Goal: Transaction & Acquisition: Purchase product/service

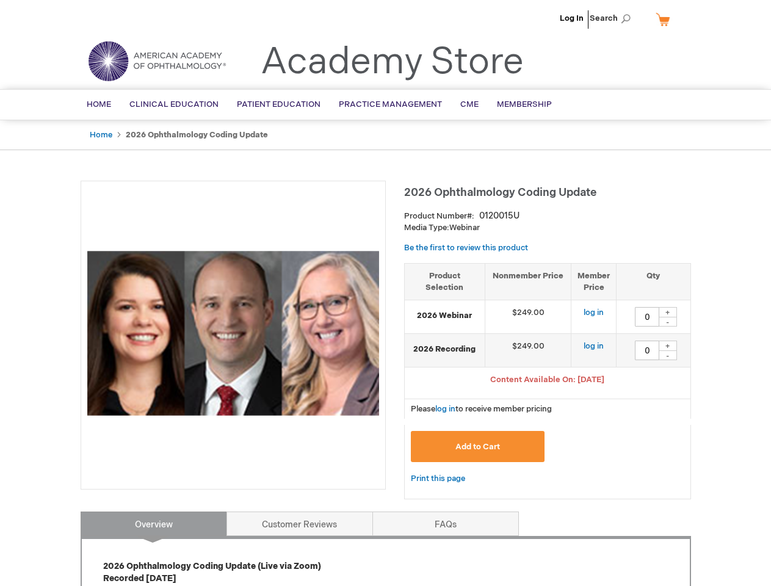
click at [385, 293] on div at bounding box center [233, 335] width 305 height 309
click at [614, 18] on span "Search" at bounding box center [613, 18] width 46 height 24
click at [548, 381] on span "Content Available On: [DATE]" at bounding box center [547, 380] width 114 height 10
click at [668, 312] on div "+" at bounding box center [668, 312] width 18 height 10
click at [668, 322] on div "-" at bounding box center [668, 322] width 18 height 10
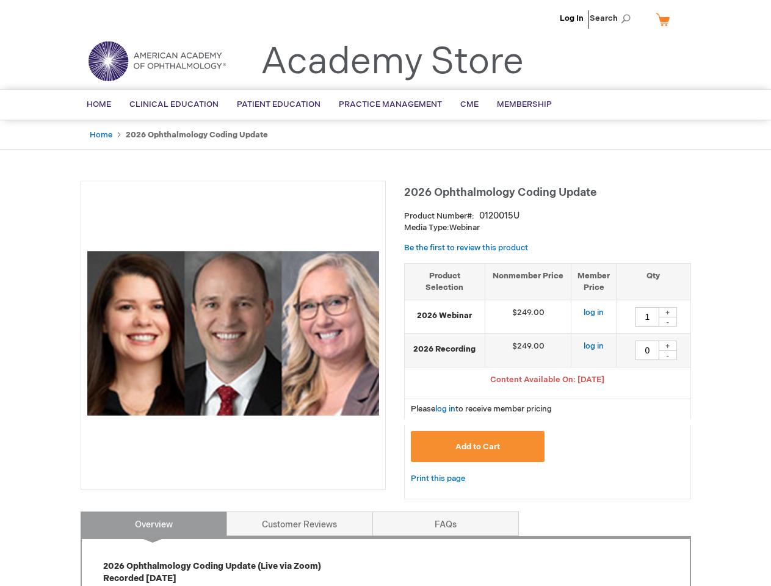
type input "0"
click at [668, 346] on div "+" at bounding box center [668, 346] width 18 height 10
click at [668, 355] on div "-" at bounding box center [668, 356] width 18 height 10
type input "0"
